Goal: Information Seeking & Learning: Learn about a topic

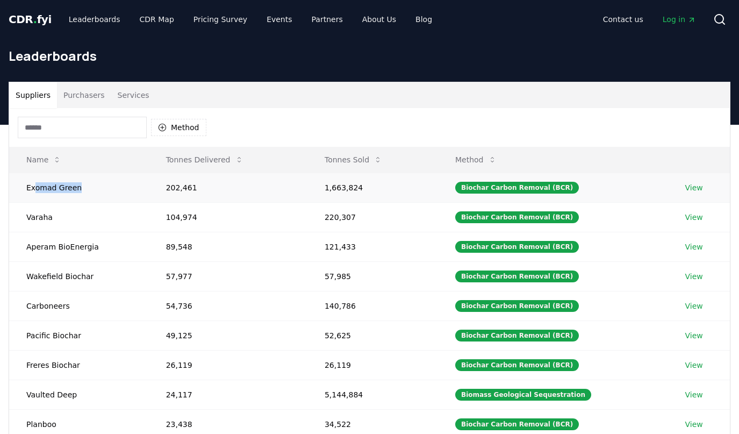
drag, startPoint x: 33, startPoint y: 187, endPoint x: 80, endPoint y: 187, distance: 46.8
click at [80, 187] on td "Exomad Green" at bounding box center [79, 188] width 140 height 30
click at [54, 188] on td "Exomad Green" at bounding box center [79, 188] width 140 height 30
drag, startPoint x: 329, startPoint y: 188, endPoint x: 364, endPoint y: 188, distance: 34.9
click at [364, 188] on td "1,663,824" at bounding box center [373, 188] width 131 height 30
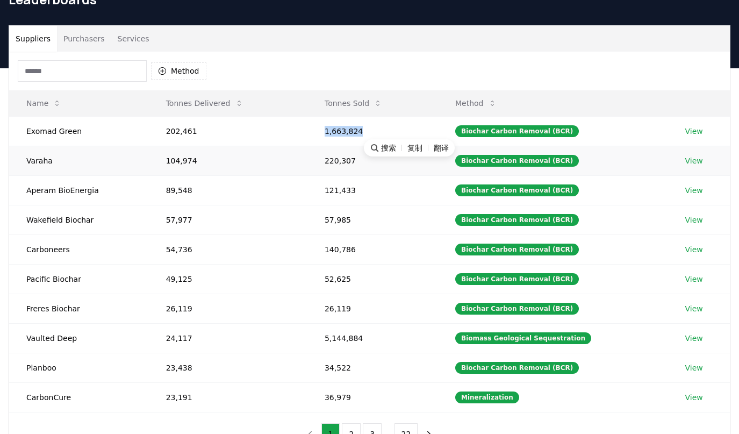
scroll to position [54, 0]
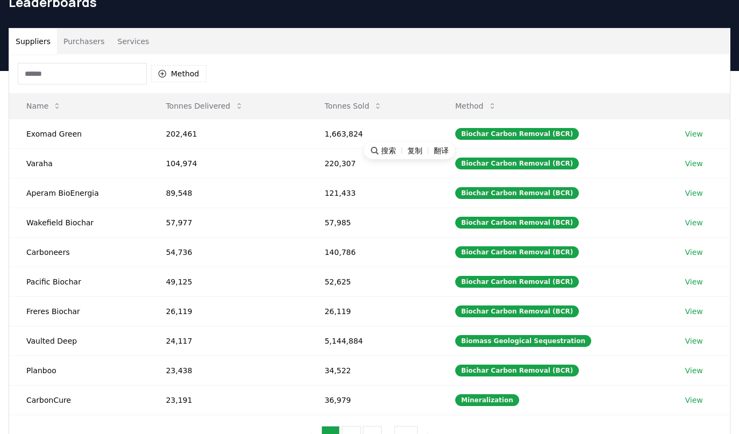
click at [302, 82] on div "Method" at bounding box center [369, 73] width 721 height 39
click at [81, 39] on button "Purchasers" at bounding box center [84, 41] width 54 height 26
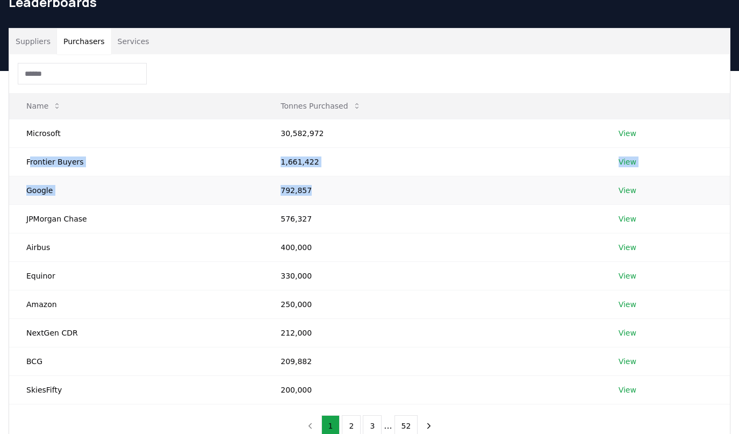
drag, startPoint x: 47, startPoint y: 161, endPoint x: 335, endPoint y: 159, distance: 288.2
click at [328, 183] on tbody "Microsoft 30,582,972 View Frontier Buyers 1,661,422 View Google 792,857 View JP…" at bounding box center [369, 261] width 721 height 285
click at [335, 159] on td "1,661,422" at bounding box center [432, 161] width 338 height 28
drag, startPoint x: 28, startPoint y: 161, endPoint x: 97, endPoint y: 160, distance: 69.4
click at [97, 160] on td "Frontier Buyers" at bounding box center [136, 161] width 254 height 28
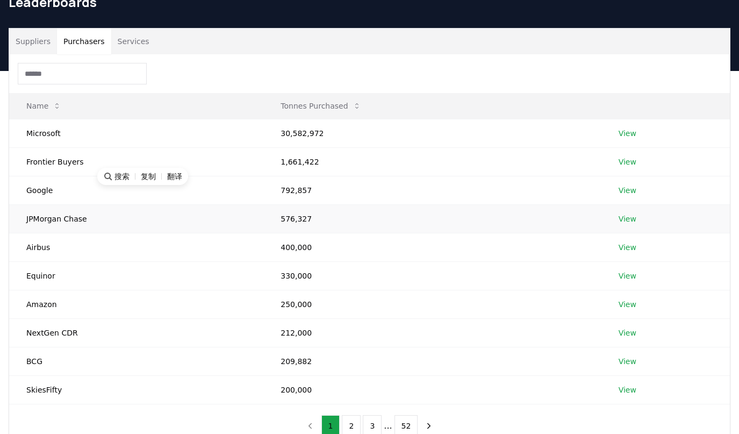
click at [61, 221] on td "JPMorgan Chase" at bounding box center [136, 218] width 254 height 28
drag, startPoint x: 28, startPoint y: 219, endPoint x: 71, endPoint y: 246, distance: 51.0
click at [71, 246] on tbody "Microsoft 30,582,972 View Frontier Buyers 1,661,422 View Google 792,857 View JP…" at bounding box center [369, 261] width 721 height 285
click at [71, 246] on td "Airbus" at bounding box center [136, 247] width 254 height 28
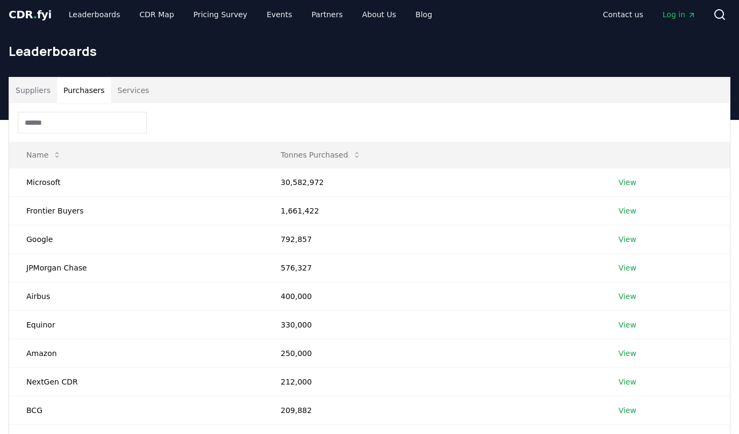
scroll to position [0, 0]
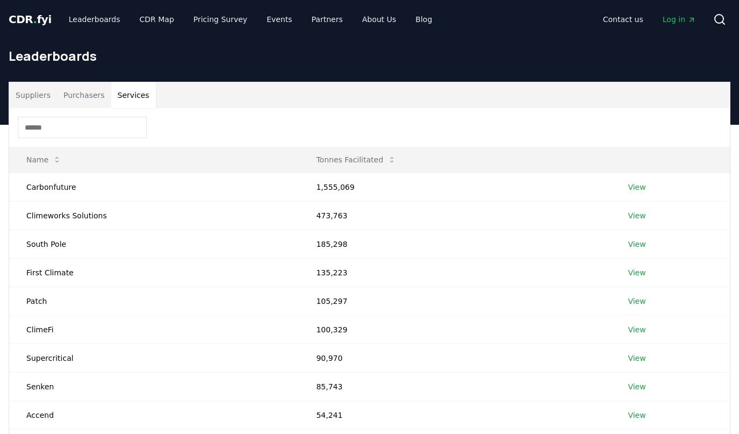
drag, startPoint x: 124, startPoint y: 96, endPoint x: 177, endPoint y: 127, distance: 61.7
click at [124, 96] on button "Services" at bounding box center [133, 95] width 45 height 26
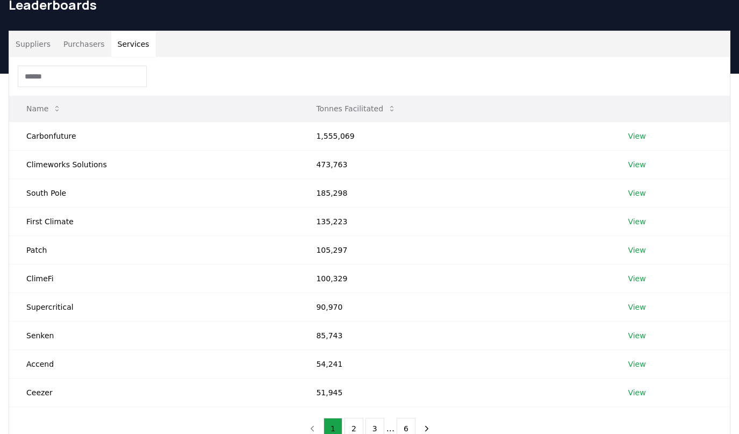
scroll to position [54, 0]
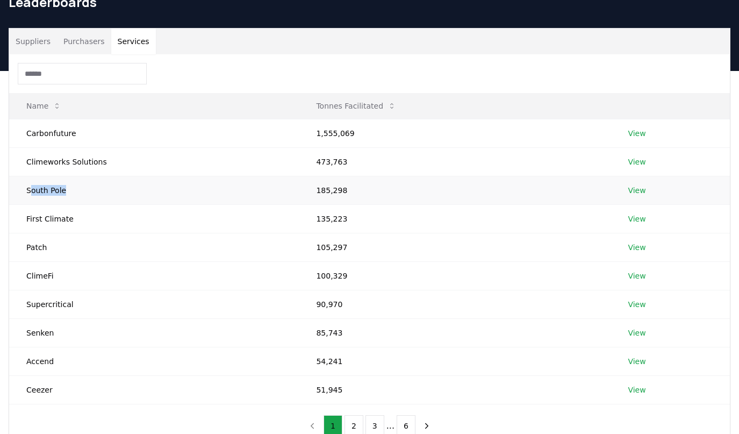
drag, startPoint x: 29, startPoint y: 192, endPoint x: 61, endPoint y: 190, distance: 32.3
click at [61, 190] on td "South Pole" at bounding box center [154, 190] width 290 height 28
click at [102, 180] on td "South Pole" at bounding box center [154, 190] width 290 height 28
click at [72, 159] on td "Climeworks Solutions" at bounding box center [154, 161] width 290 height 28
drag, startPoint x: 29, startPoint y: 133, endPoint x: 75, endPoint y: 131, distance: 45.7
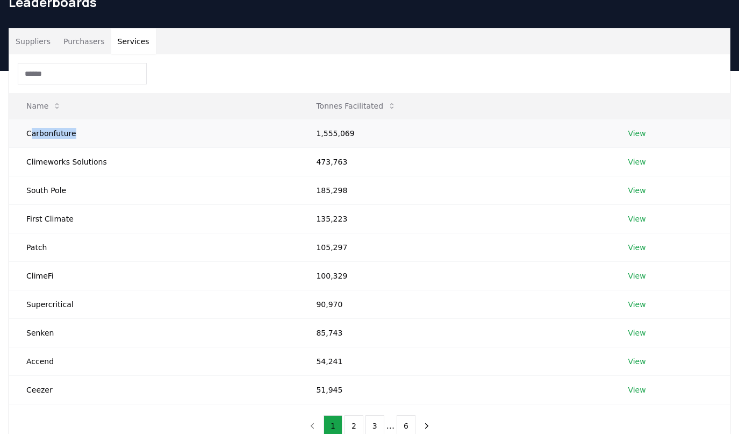
click at [75, 131] on td "Carbonfuture" at bounding box center [154, 133] width 290 height 28
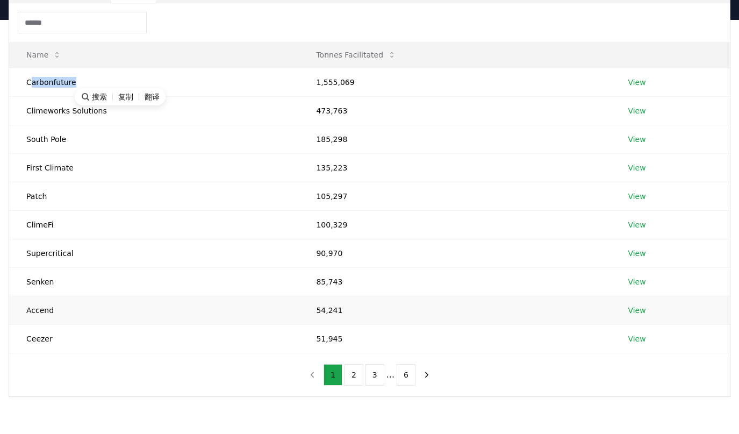
scroll to position [108, 0]
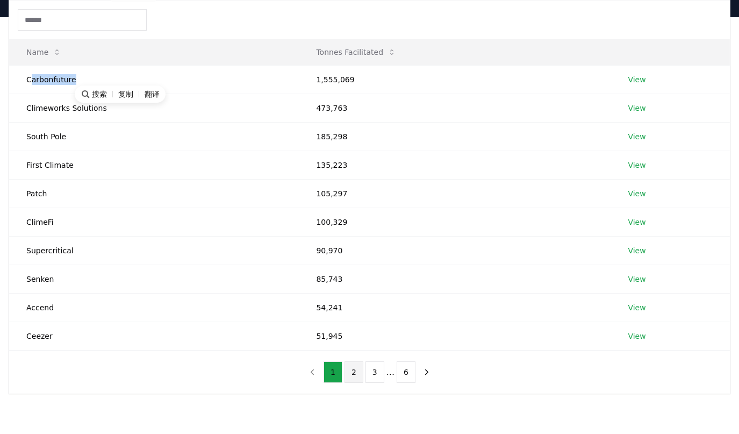
click at [352, 370] on button "2" at bounding box center [354, 372] width 19 height 22
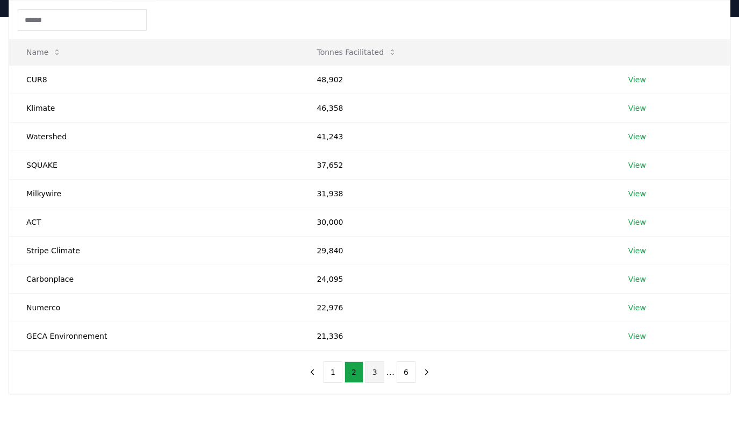
click at [378, 374] on button "3" at bounding box center [375, 372] width 19 height 22
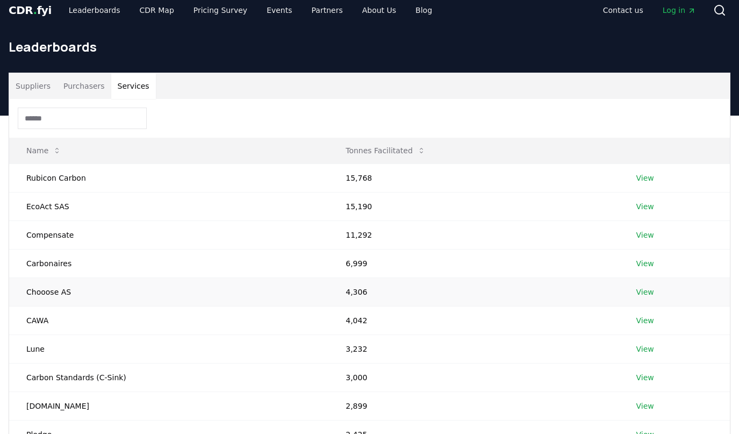
scroll to position [0, 0]
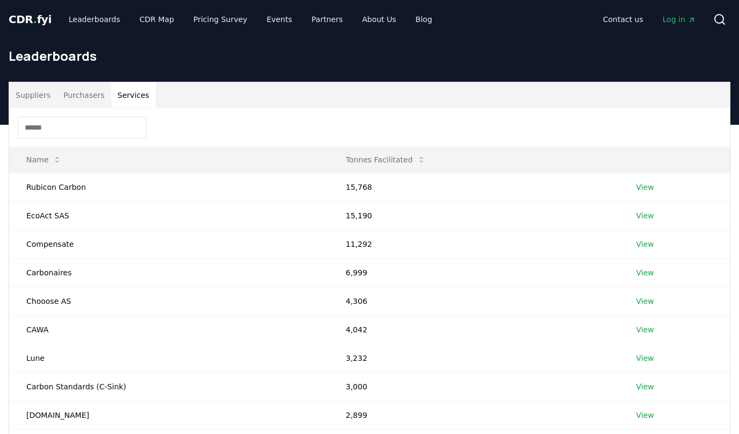
drag, startPoint x: 30, startPoint y: 16, endPoint x: 46, endPoint y: 23, distance: 17.1
click at [33, 16] on span "." at bounding box center [35, 19] width 4 height 13
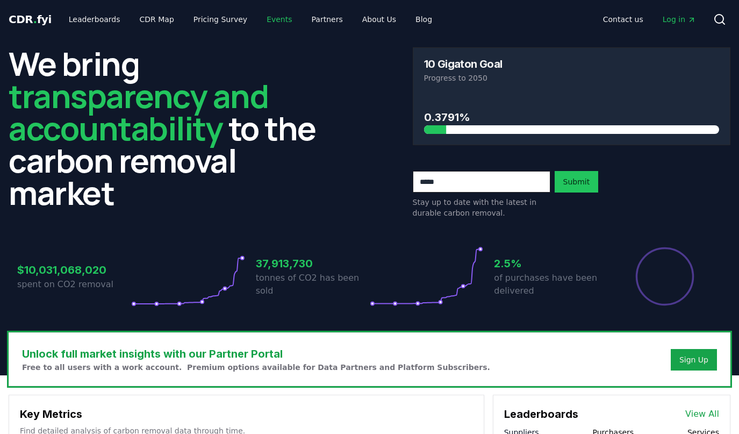
click at [265, 22] on link "Events" at bounding box center [279, 19] width 42 height 19
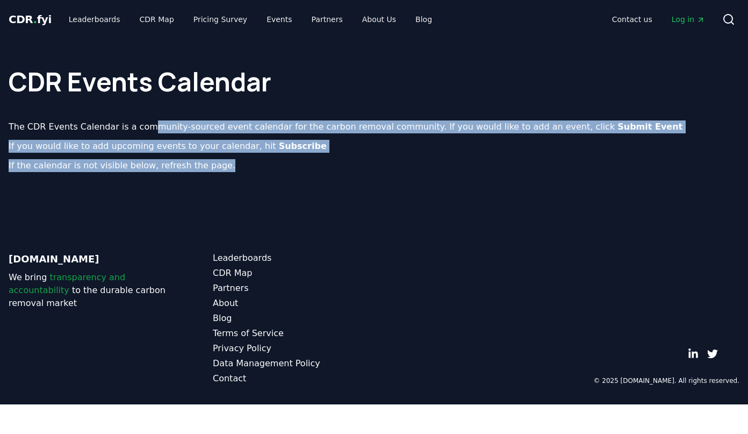
drag, startPoint x: 148, startPoint y: 128, endPoint x: 350, endPoint y: 176, distance: 207.6
click at [350, 176] on div "CDR Events Calendar The CDR Events Calendar is a community-sourced event calend…" at bounding box center [374, 114] width 748 height 151
drag, startPoint x: 350, startPoint y: 176, endPoint x: 354, endPoint y: 182, distance: 7.8
click at [351, 176] on div "CDR Events Calendar The CDR Events Calendar is a community-sourced event calend…" at bounding box center [374, 114] width 748 height 151
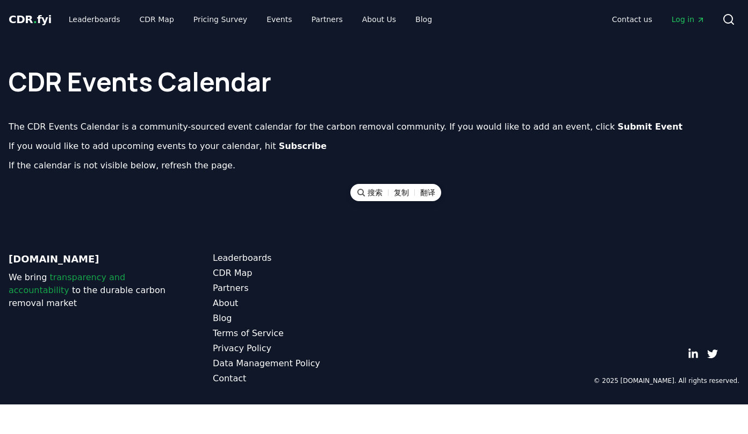
click at [562, 256] on div "© 2025 [DOMAIN_NAME]. All rights reserved." at bounding box center [578, 318] width 323 height 133
